Goal: Task Accomplishment & Management: Book appointment/travel/reservation

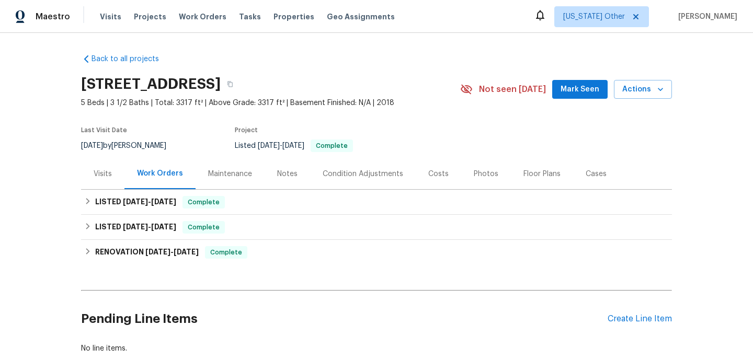
click at [102, 167] on div "Visits" at bounding box center [102, 173] width 43 height 31
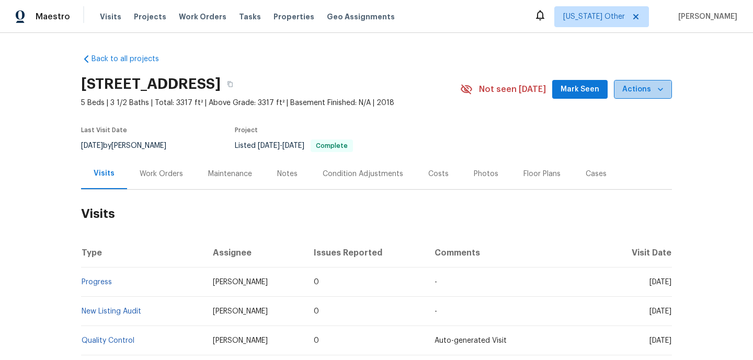
click at [636, 97] on button "Actions" at bounding box center [643, 89] width 58 height 19
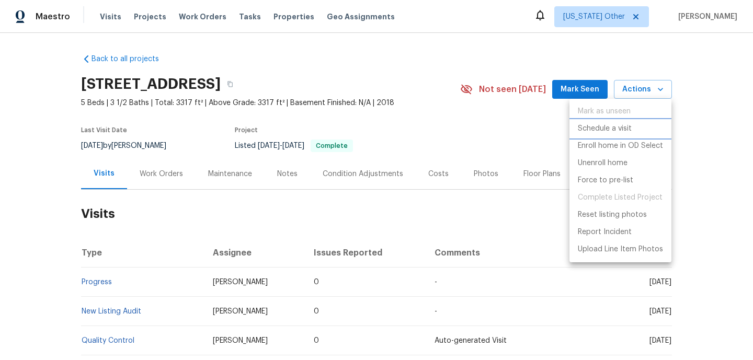
click at [614, 125] on p "Schedule a visit" at bounding box center [605, 128] width 54 height 11
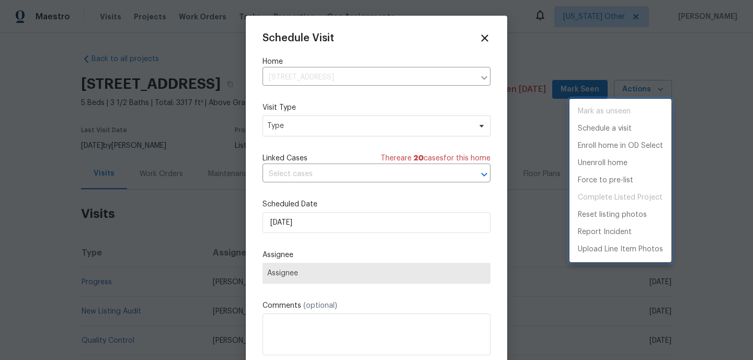
click at [361, 122] on div at bounding box center [376, 180] width 753 height 360
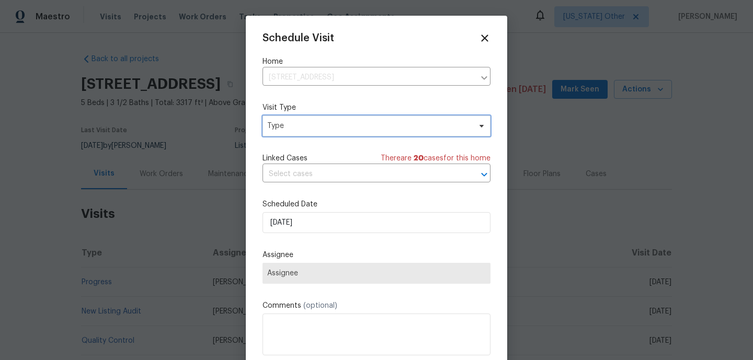
click at [350, 125] on span "Type" at bounding box center [368, 126] width 203 height 10
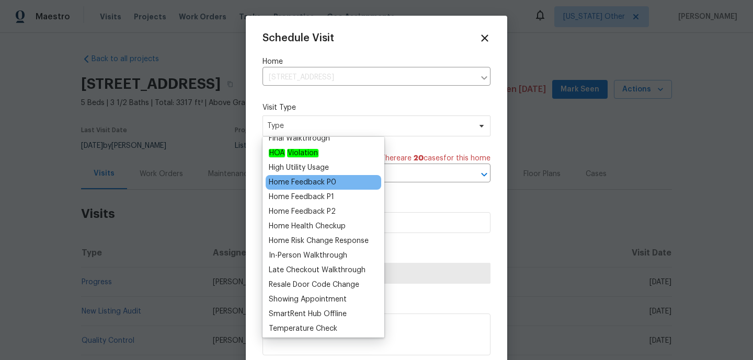
scroll to position [84, 0]
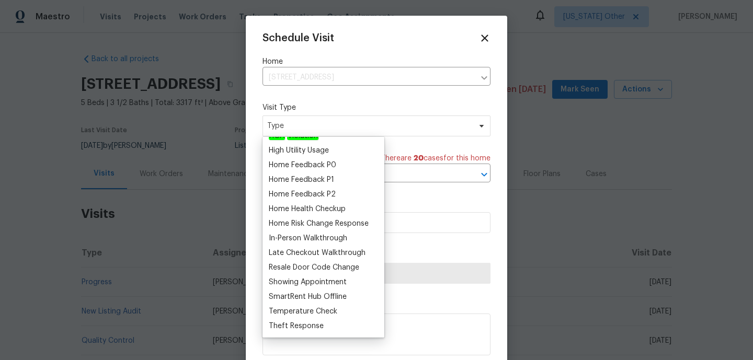
type input "h"
click at [346, 163] on div "Home Feedback P0" at bounding box center [324, 165] width 116 height 15
click at [330, 163] on div "Home Feedback P0" at bounding box center [302, 165] width 67 height 10
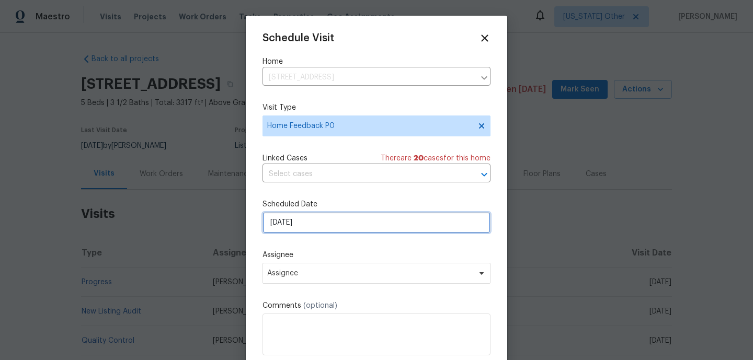
click at [323, 222] on input "[DATE]" at bounding box center [376, 222] width 228 height 21
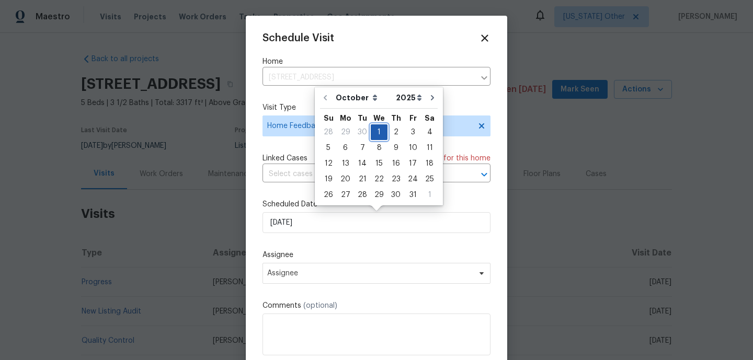
click at [379, 133] on div "1" at bounding box center [379, 132] width 17 height 15
click at [374, 134] on div "1" at bounding box center [379, 132] width 17 height 15
click at [320, 245] on div "Schedule Visit Home [STREET_ADDRESS] ​ Visit Type Home Feedback P0 Linked Cases…" at bounding box center [376, 207] width 228 height 351
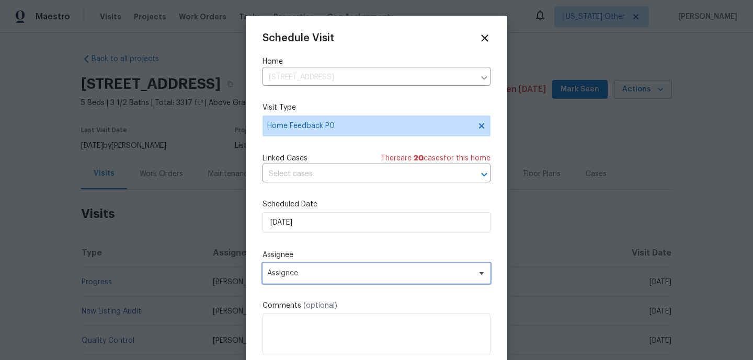
click at [319, 270] on span "Assignee" at bounding box center [369, 273] width 205 height 8
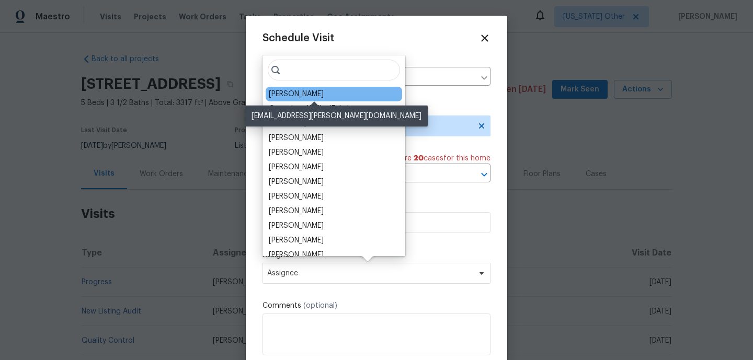
click at [321, 90] on div "[PERSON_NAME]" at bounding box center [296, 94] width 55 height 10
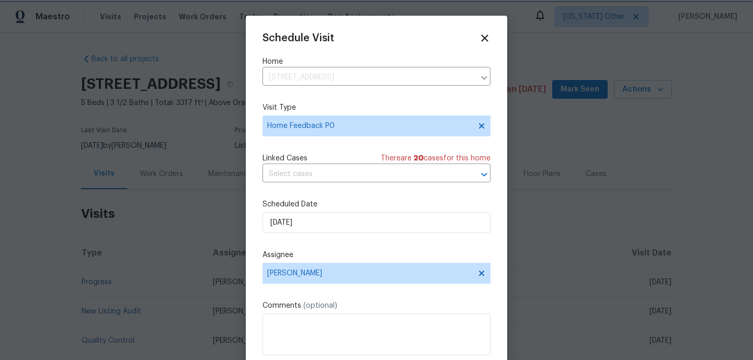
scroll to position [19, 0]
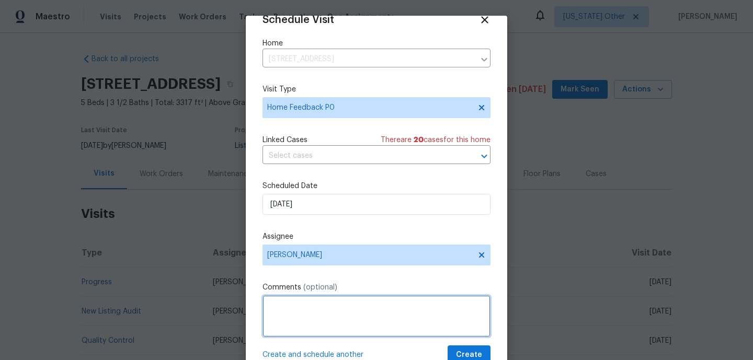
click at [304, 316] on textarea at bounding box center [376, 316] width 228 height 42
paste textarea "Please visit the property to confirm if the water has been shut off at the main…"
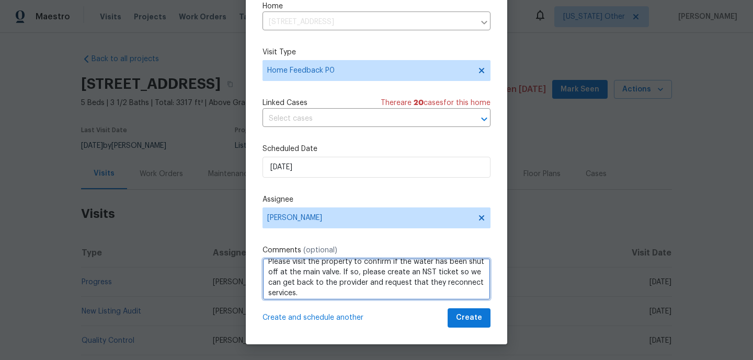
scroll to position [12, 0]
type textarea "Please visit the property to confirm if the water has been shut off at the main…"
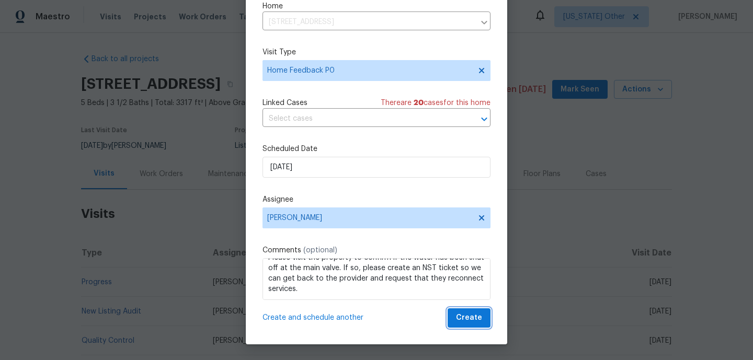
click at [475, 316] on span "Create" at bounding box center [469, 318] width 26 height 13
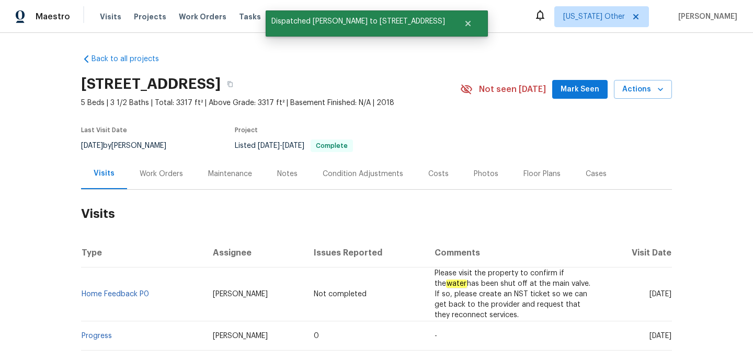
scroll to position [0, 0]
click at [101, 295] on link "Home Feedback P0" at bounding box center [115, 294] width 67 height 7
